Goal: Task Accomplishment & Management: Use online tool/utility

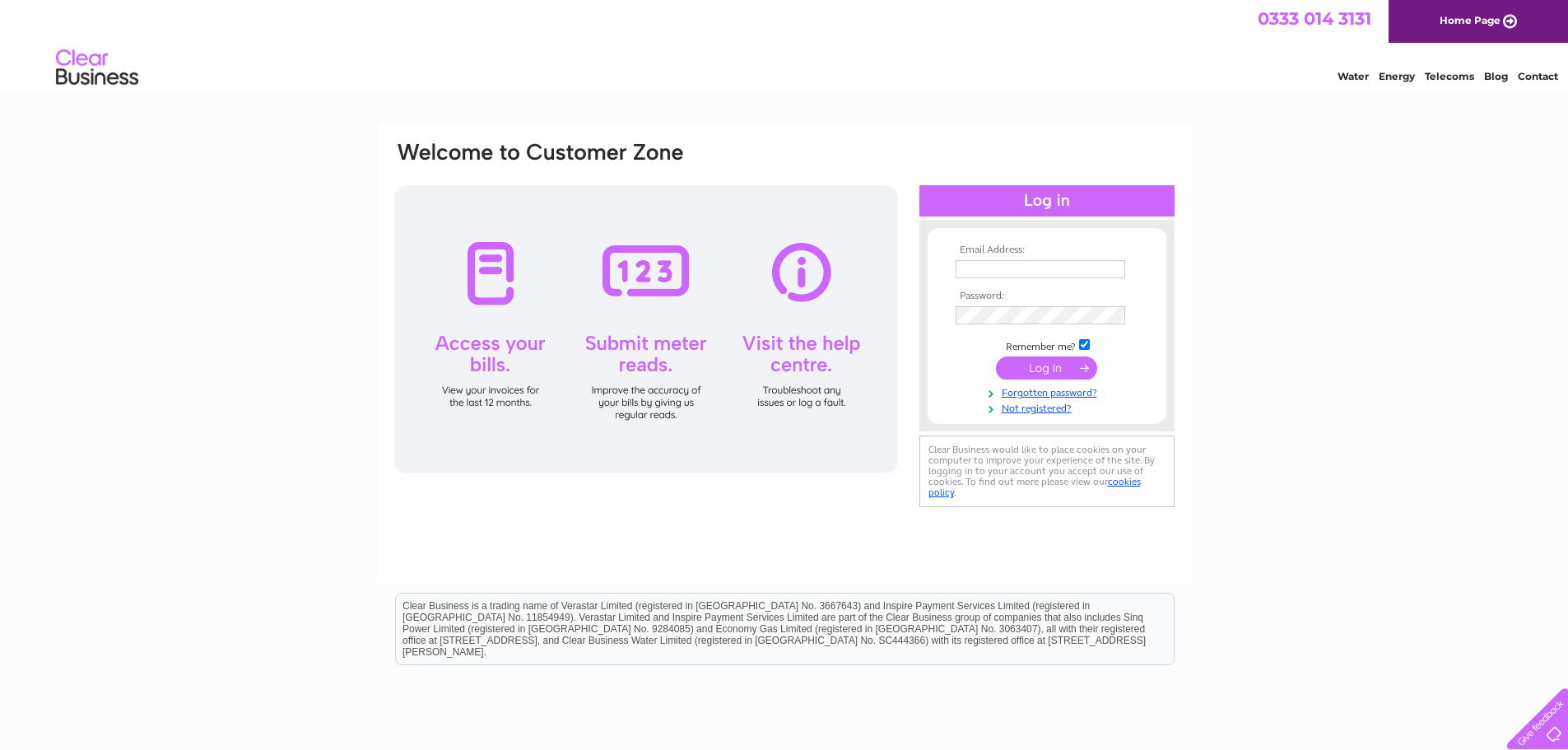
type input "[EMAIL_ADDRESS][DOMAIN_NAME]"
click at [1038, 363] on input "submit" at bounding box center [1047, 368] width 101 height 23
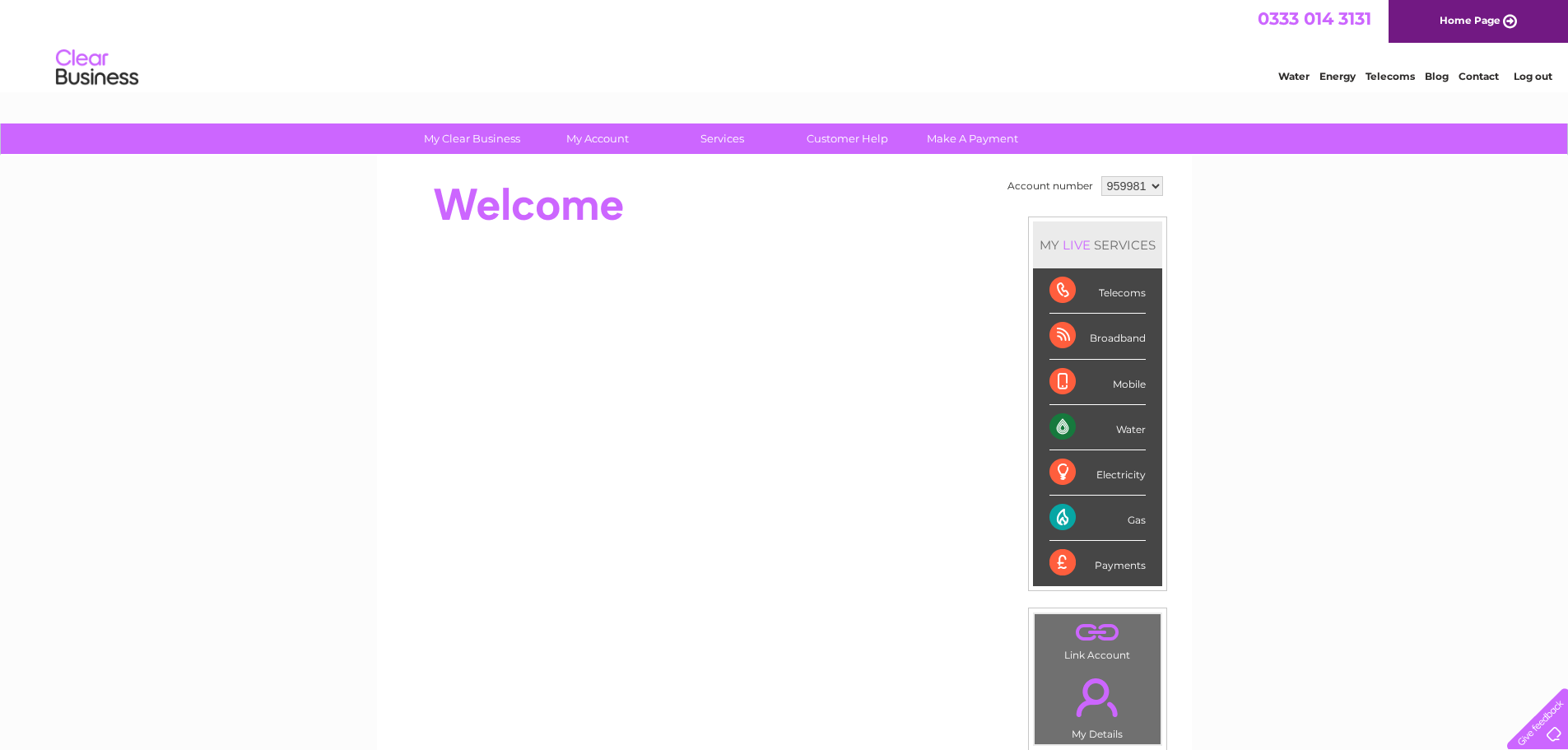
click at [1348, 504] on div "My Clear Business Login Details My Details My Preferences Link Account My Accou…" at bounding box center [784, 585] width 1568 height 925
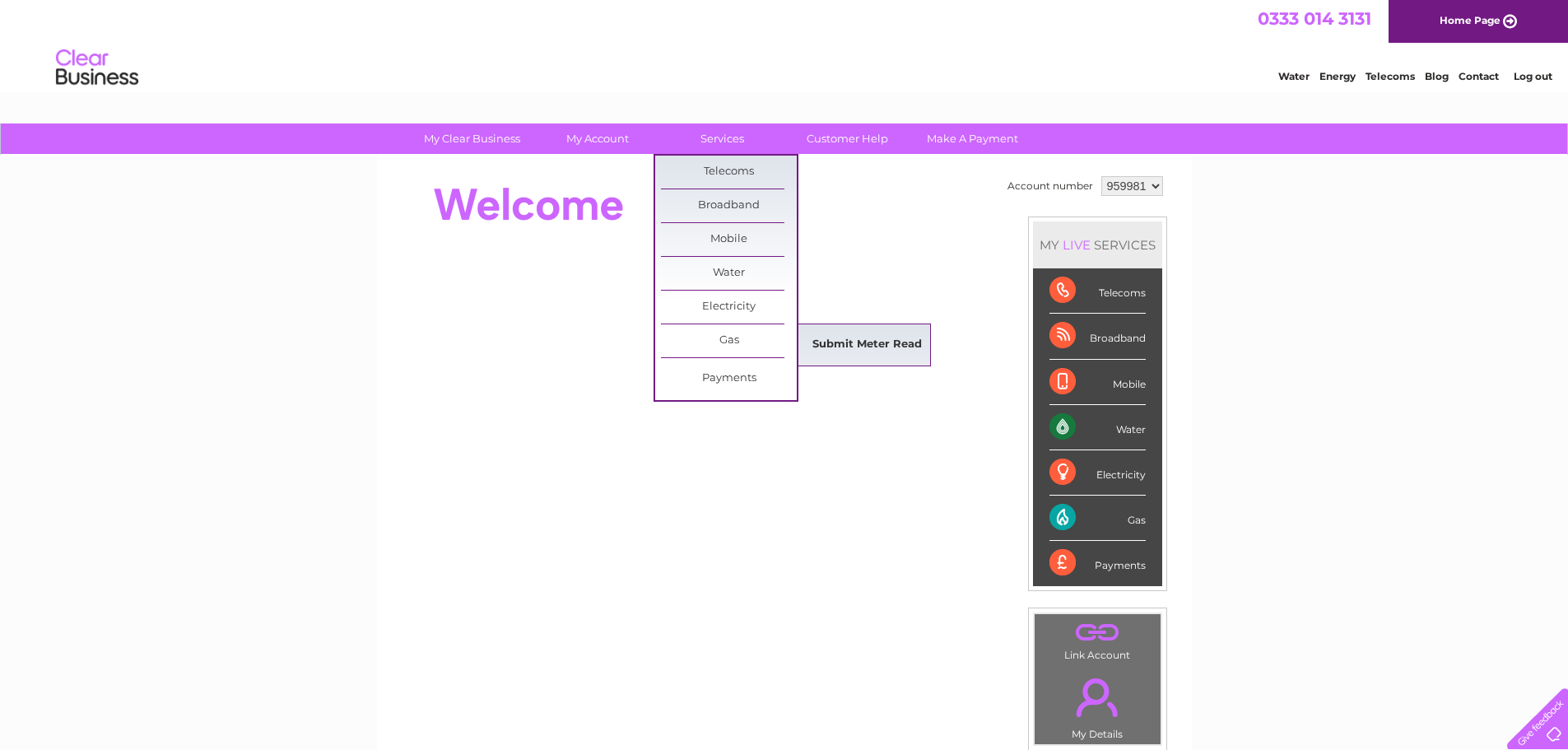
click at [868, 347] on link "Submit Meter Read" at bounding box center [866, 345] width 136 height 33
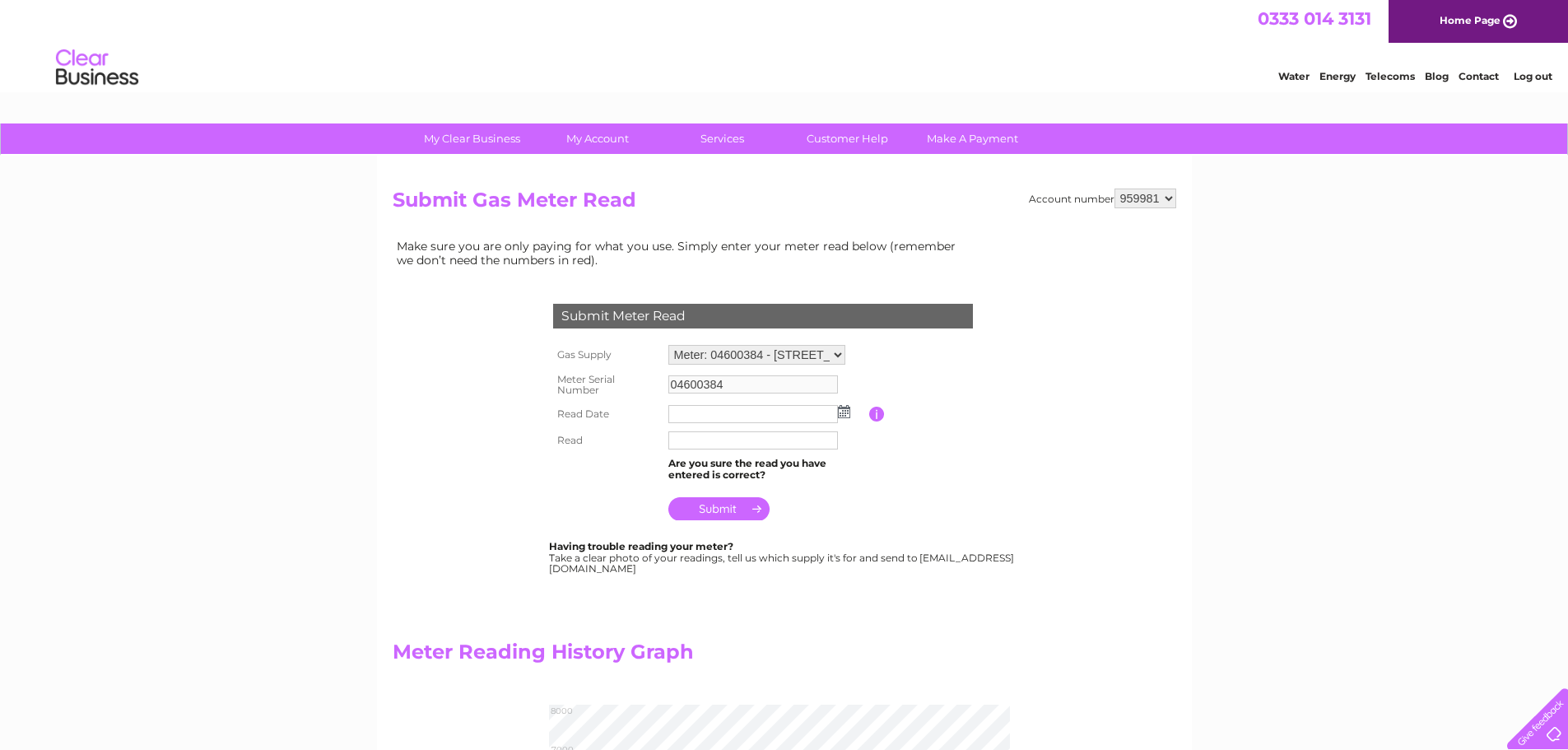
click at [692, 412] on input "text" at bounding box center [753, 414] width 170 height 18
click at [842, 410] on img at bounding box center [844, 412] width 12 height 13
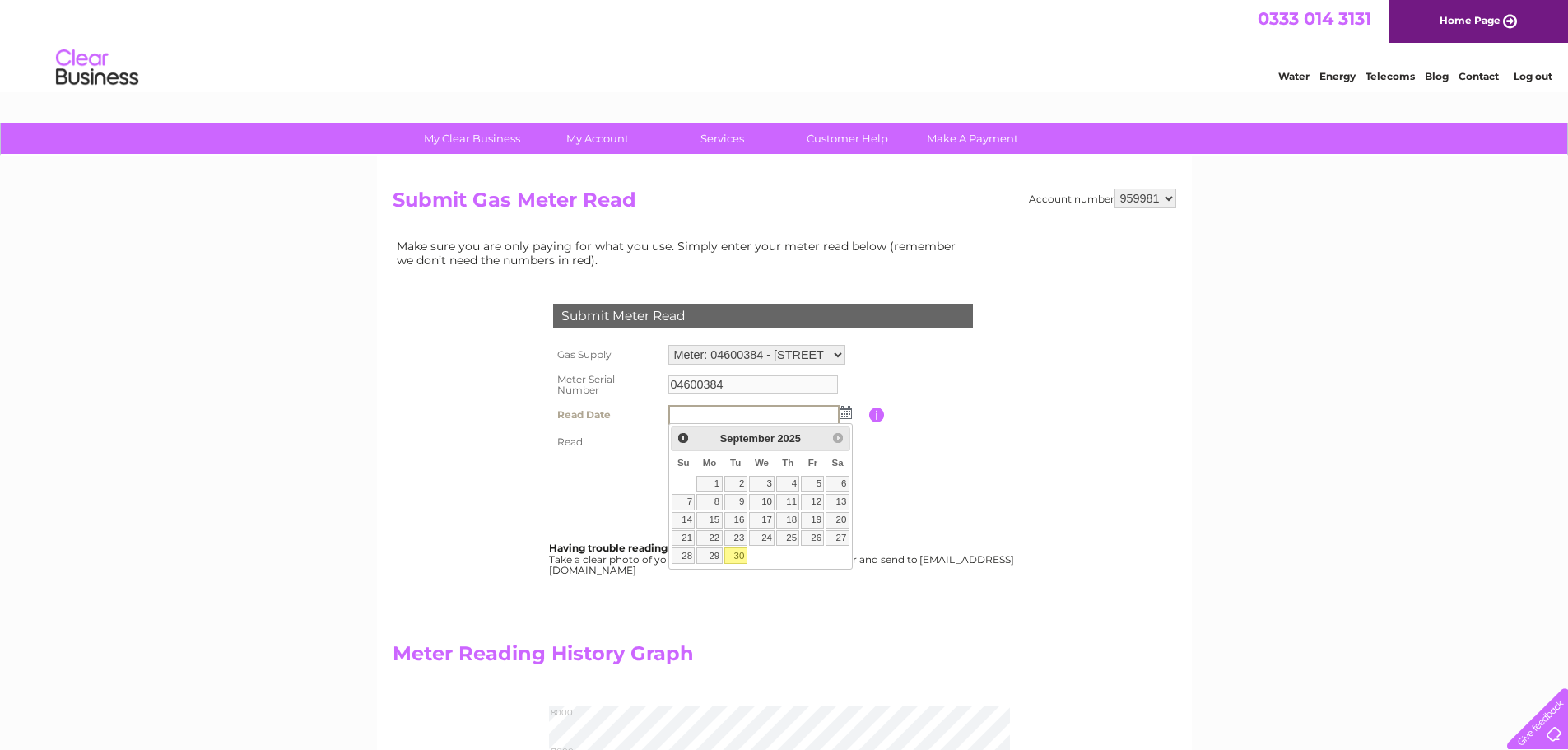
click at [738, 557] on link "30" at bounding box center [736, 555] width 23 height 17
type input "2025/09/30"
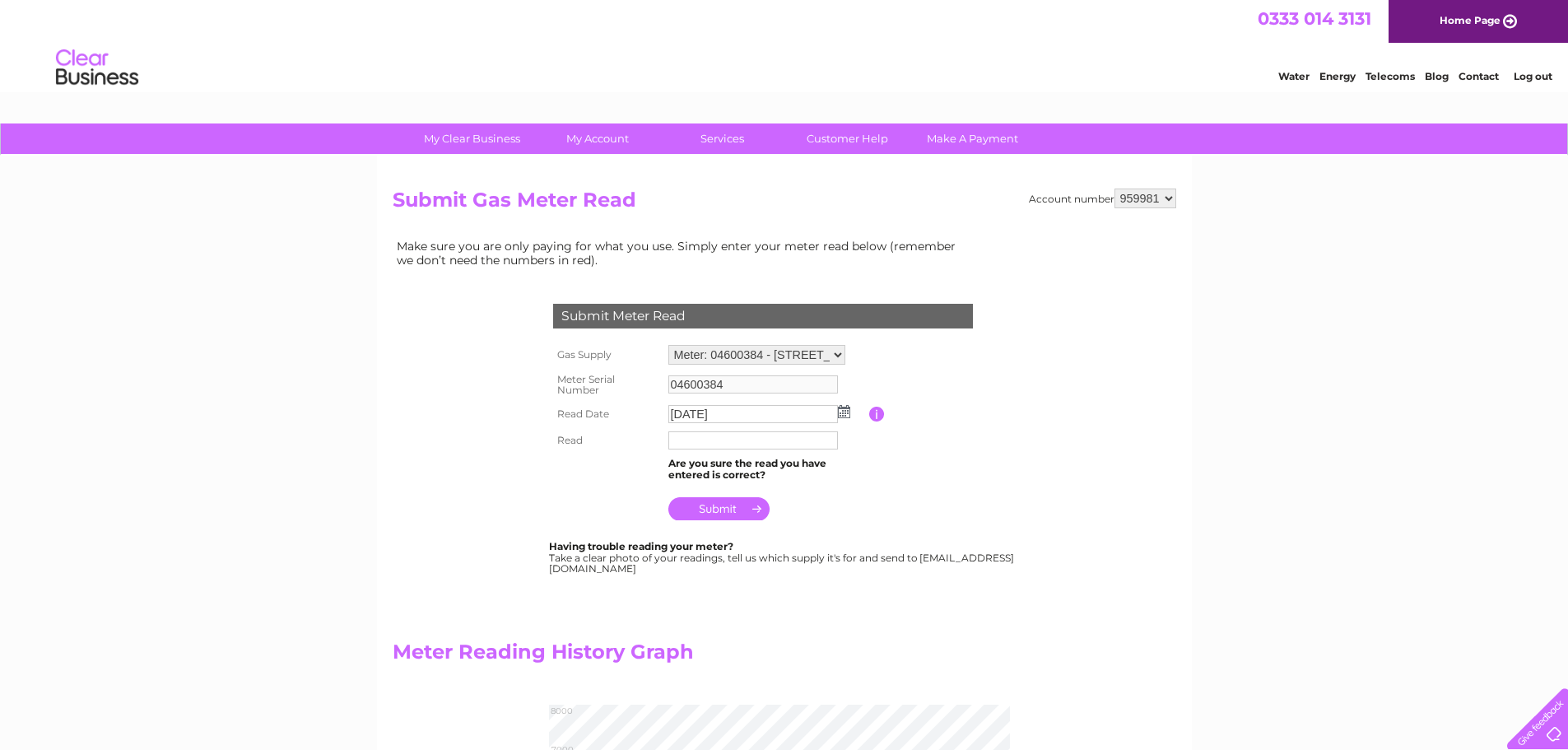
click at [707, 445] on input "text" at bounding box center [753, 441] width 170 height 18
type input "7655"
click at [733, 506] on input "submit" at bounding box center [719, 509] width 101 height 23
